Goal: Information Seeking & Learning: Learn about a topic

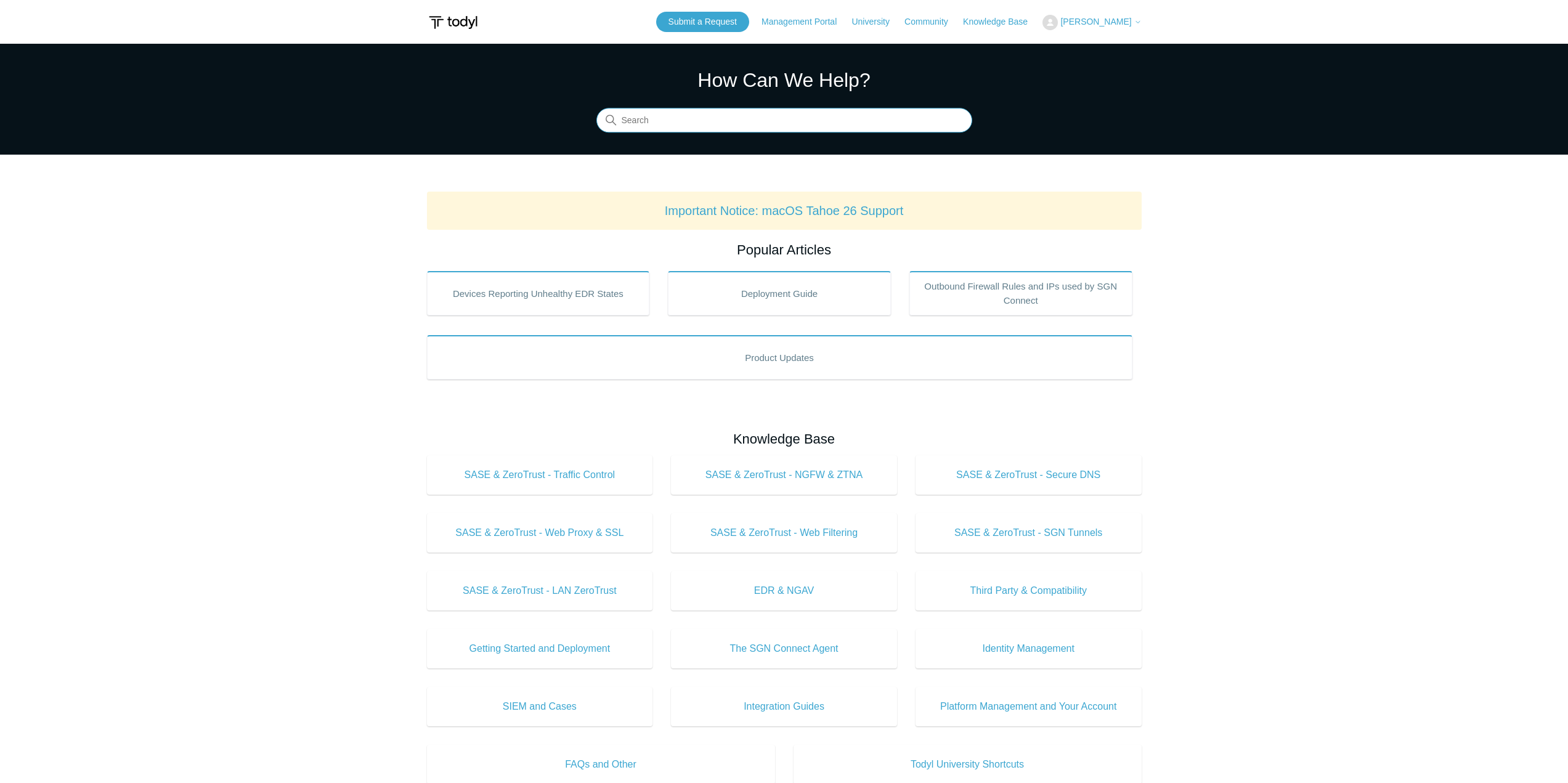
click at [758, 127] on input "Search" at bounding box center [784, 120] width 376 height 25
type input "Data Center"
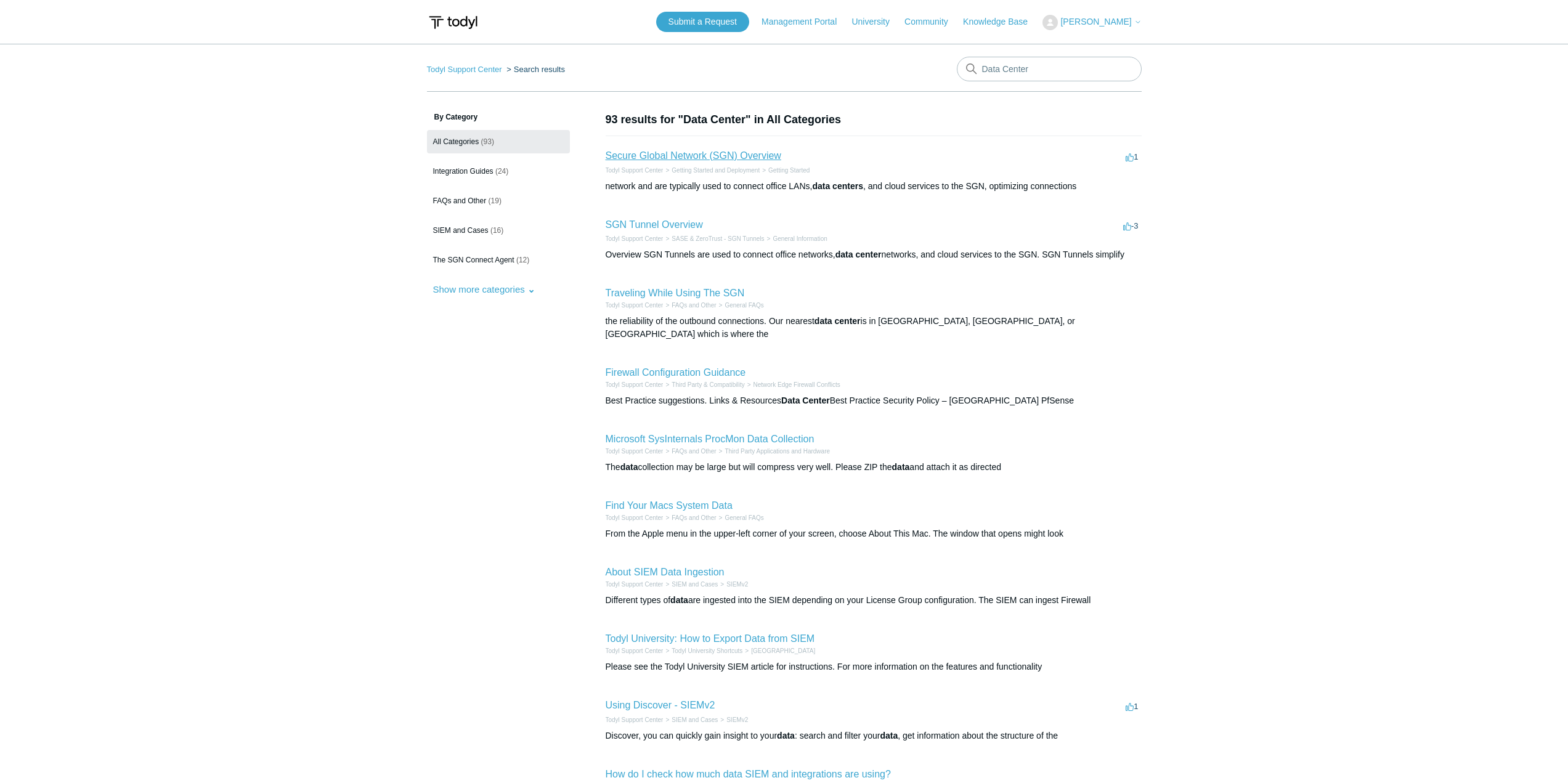
click at [733, 156] on link "Secure Global Network (SGN) Overview" at bounding box center [694, 155] width 176 height 10
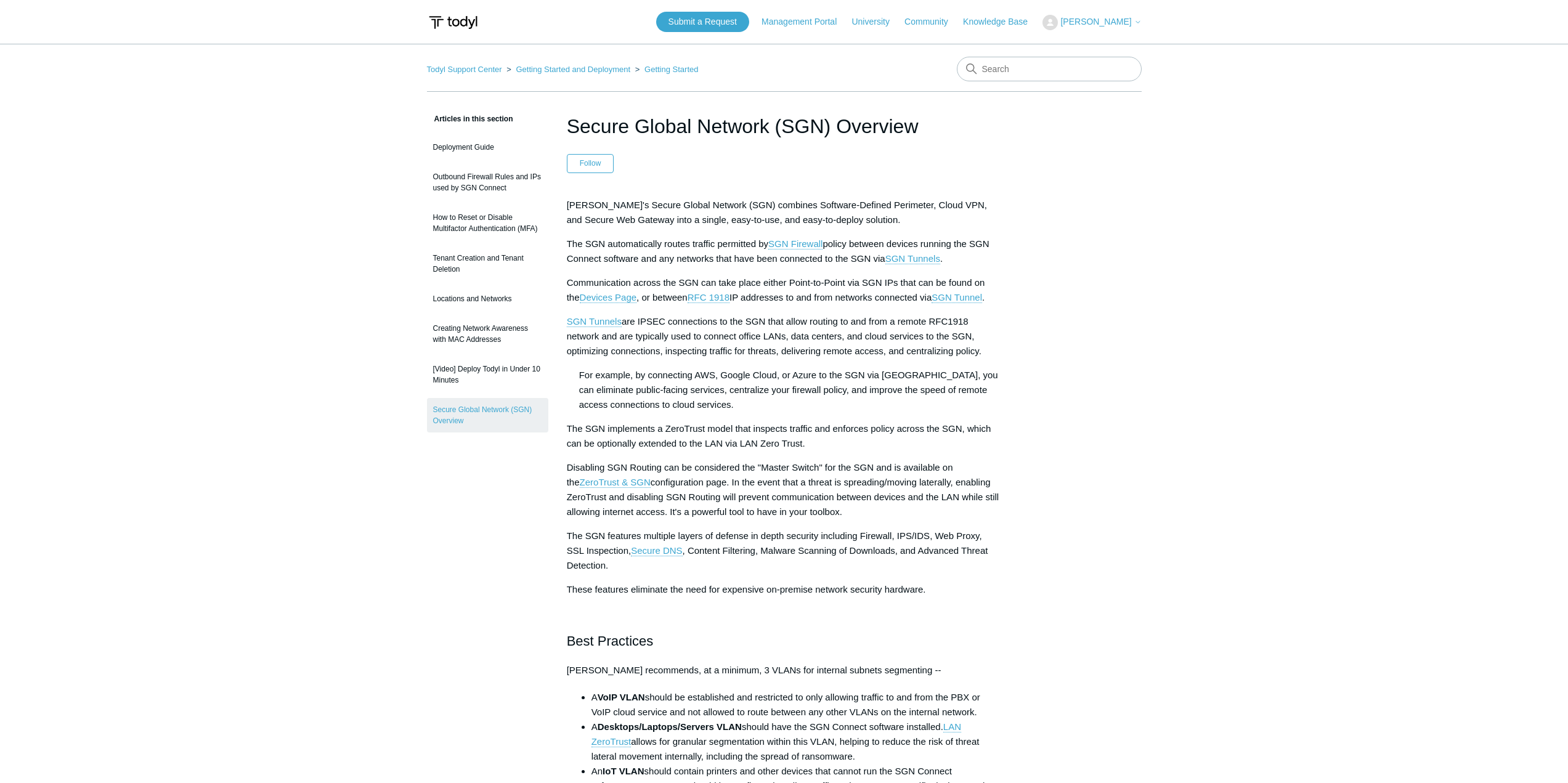
drag, startPoint x: 287, startPoint y: 432, endPoint x: 292, endPoint y: 429, distance: 5.8
click at [287, 432] on main "Todyl Support Center Getting Started and Deployment Getting Started Articles in…" at bounding box center [784, 664] width 1568 height 1240
click at [1020, 61] on input "Search" at bounding box center [1049, 68] width 185 height 25
